Goal: Task Accomplishment & Management: Complete application form

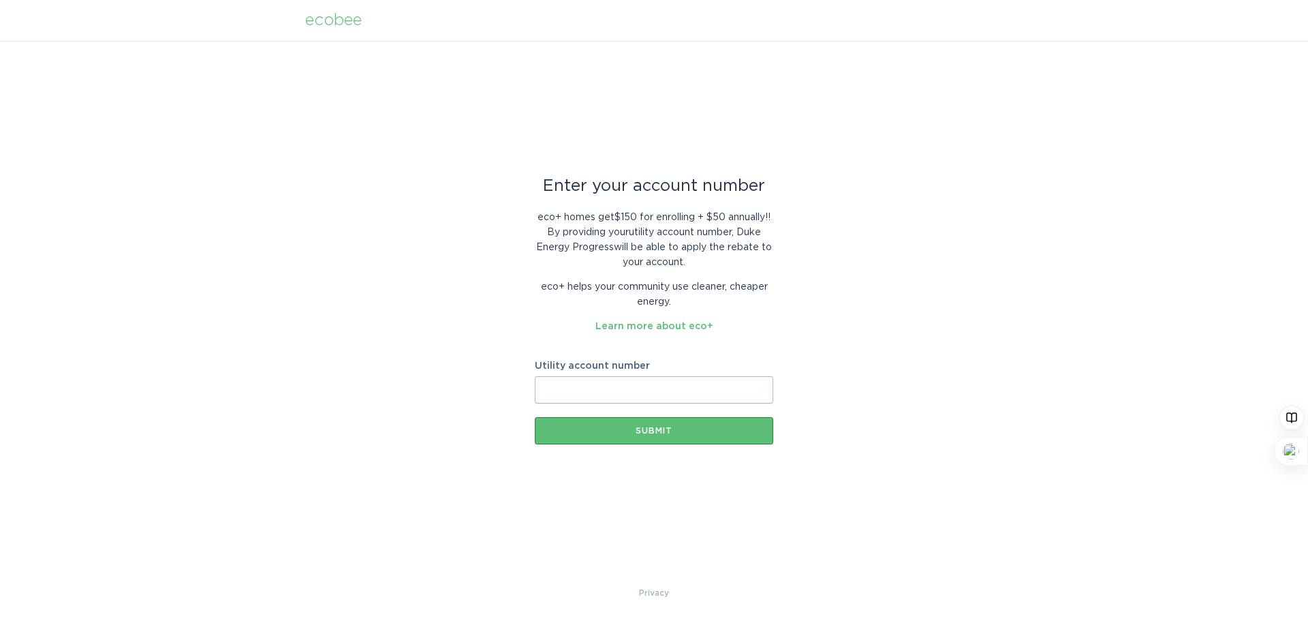
click at [700, 388] on input "Utility account number" at bounding box center [654, 389] width 238 height 27
type input "910057267693"
click at [679, 438] on button "Submit" at bounding box center [654, 430] width 238 height 27
